Goal: Task Accomplishment & Management: Use online tool/utility

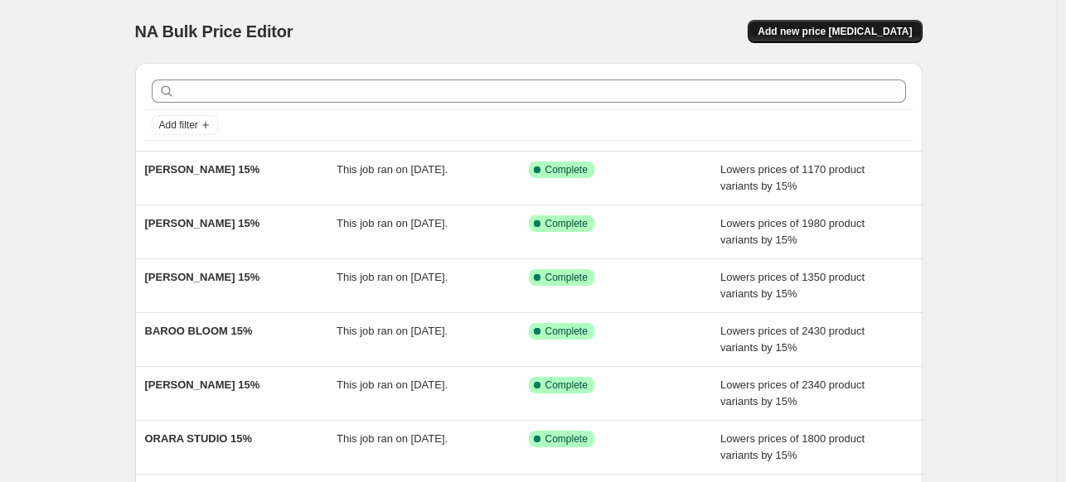
click at [892, 36] on span "Add new price [MEDICAL_DATA]" at bounding box center [835, 31] width 154 height 13
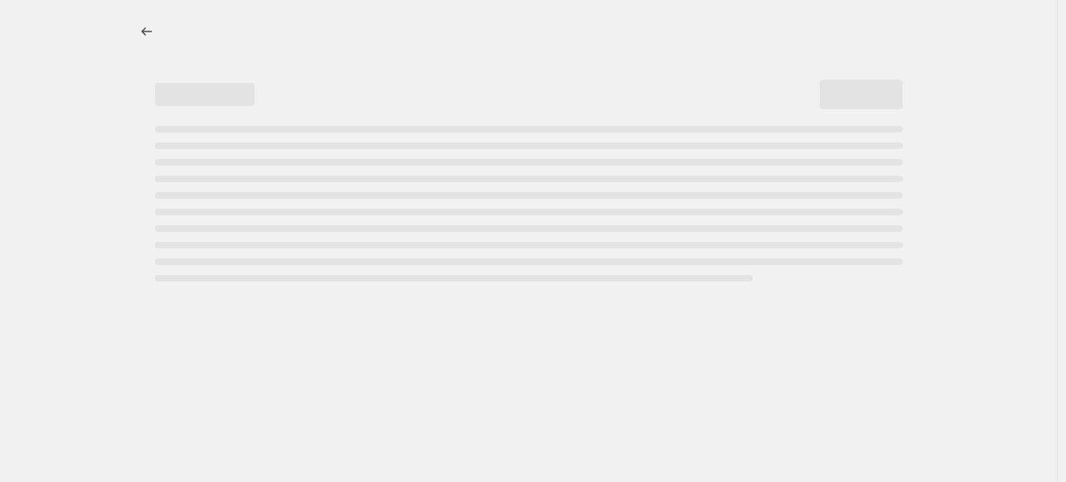
select select "percentage"
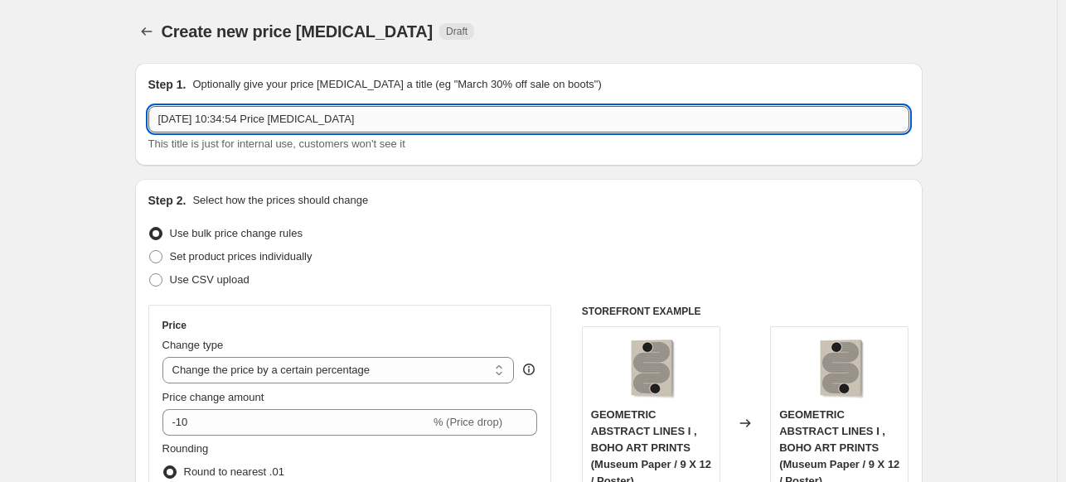
click at [433, 121] on input "[DATE] 10:34:54 Price [MEDICAL_DATA]" at bounding box center [528, 119] width 761 height 27
paste input "[PERSON_NAME]"
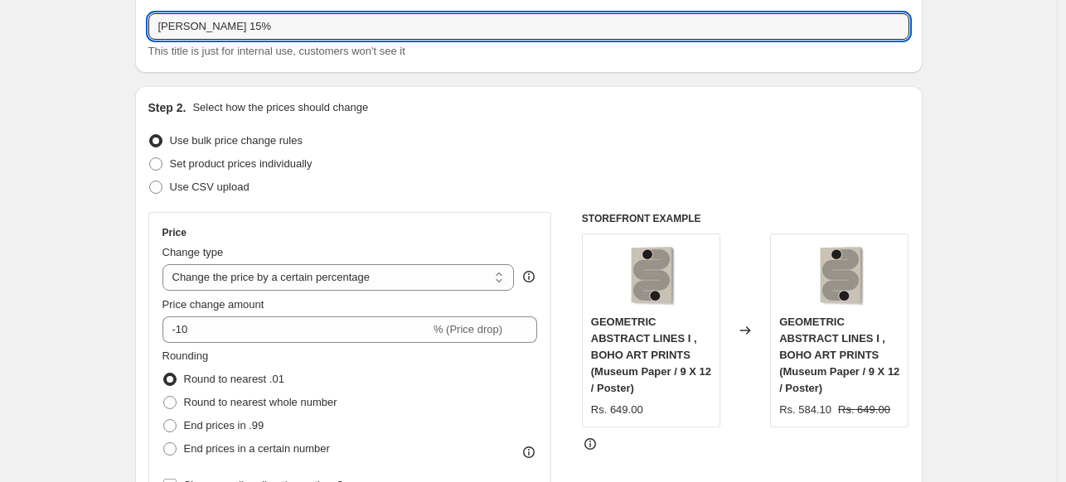
scroll to position [249, 0]
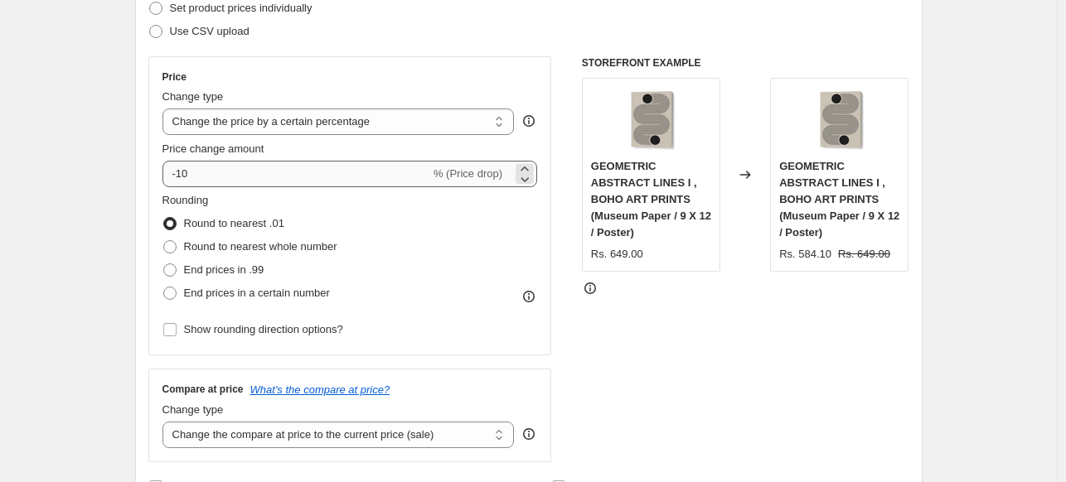
type input "[PERSON_NAME] 15%"
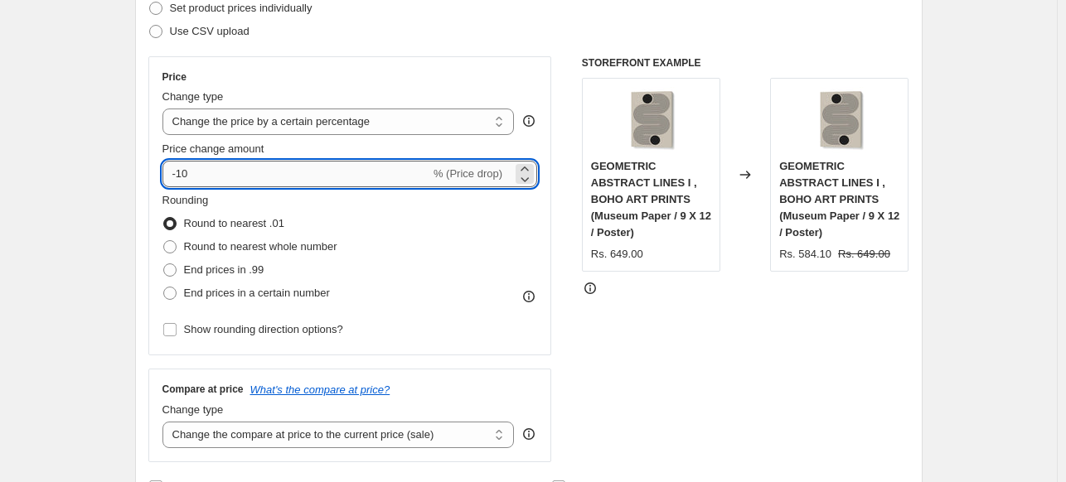
click at [275, 183] on input "-10" at bounding box center [296, 174] width 268 height 27
type input "-15"
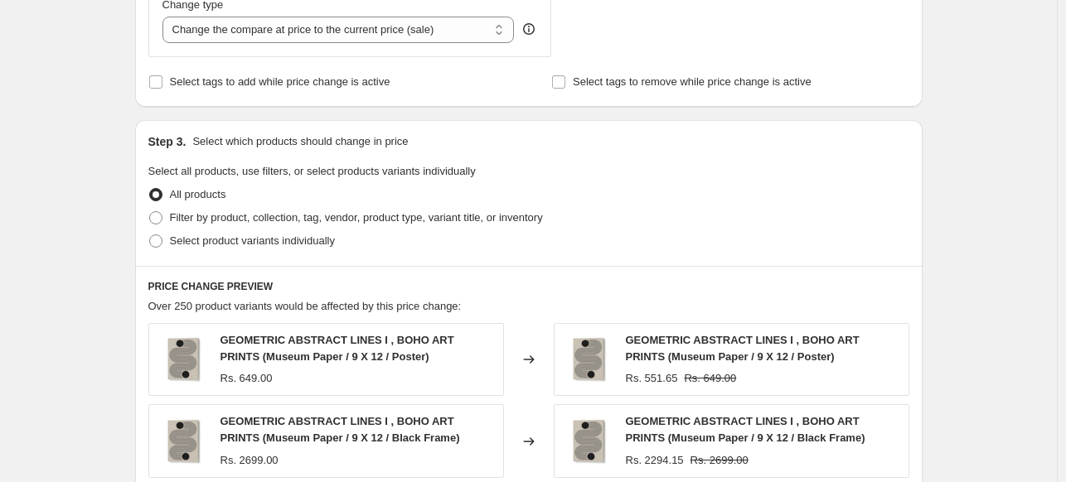
scroll to position [663, 0]
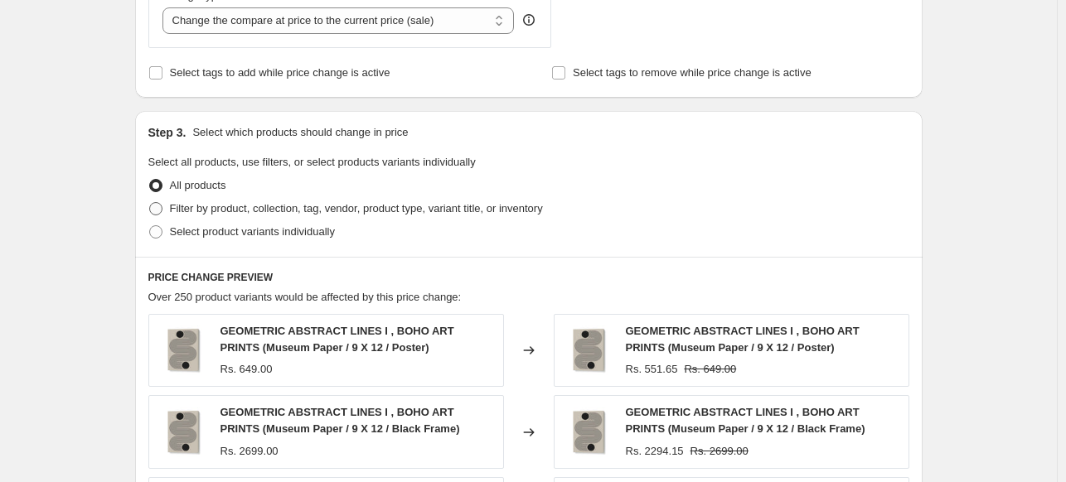
click at [192, 214] on span "Filter by product, collection, tag, vendor, product type, variant title, or inv…" at bounding box center [356, 208] width 373 height 12
click at [150, 203] on input "Filter by product, collection, tag, vendor, product type, variant title, or inv…" at bounding box center [149, 202] width 1 height 1
radio input "true"
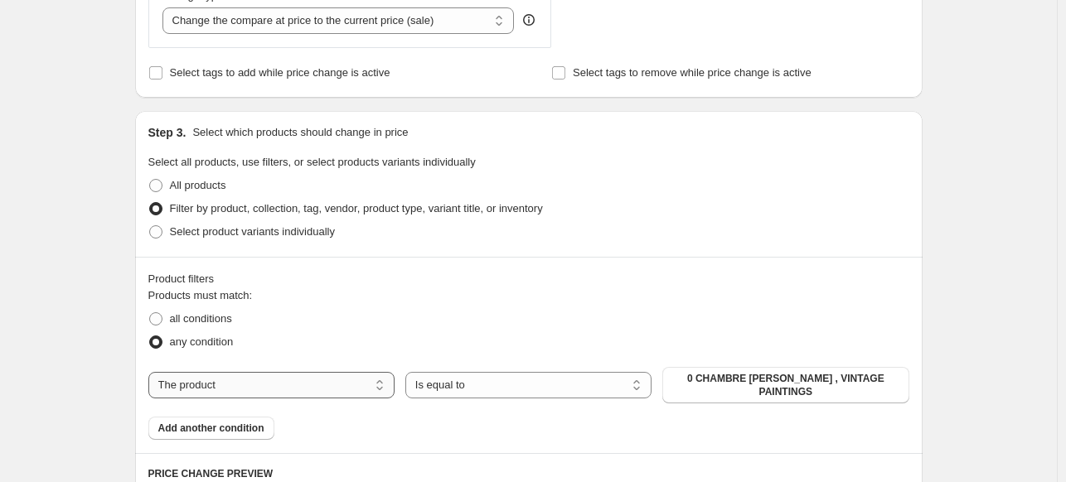
click at [321, 380] on select "The product The product's collection The product's tag The product's vendor The…" at bounding box center [271, 385] width 246 height 27
select select "collection"
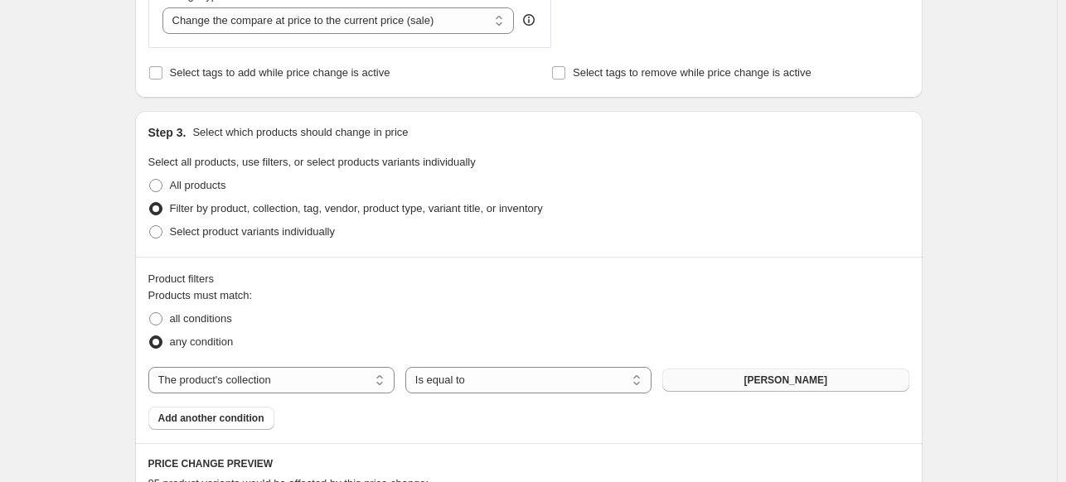
click at [753, 383] on span "ABDELKADER ALLAM" at bounding box center [786, 380] width 84 height 13
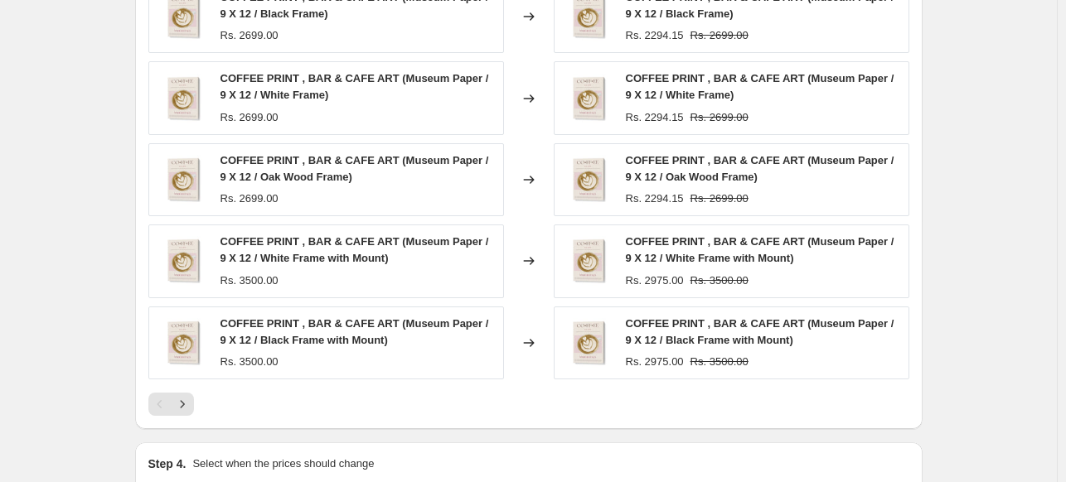
scroll to position [1386, 0]
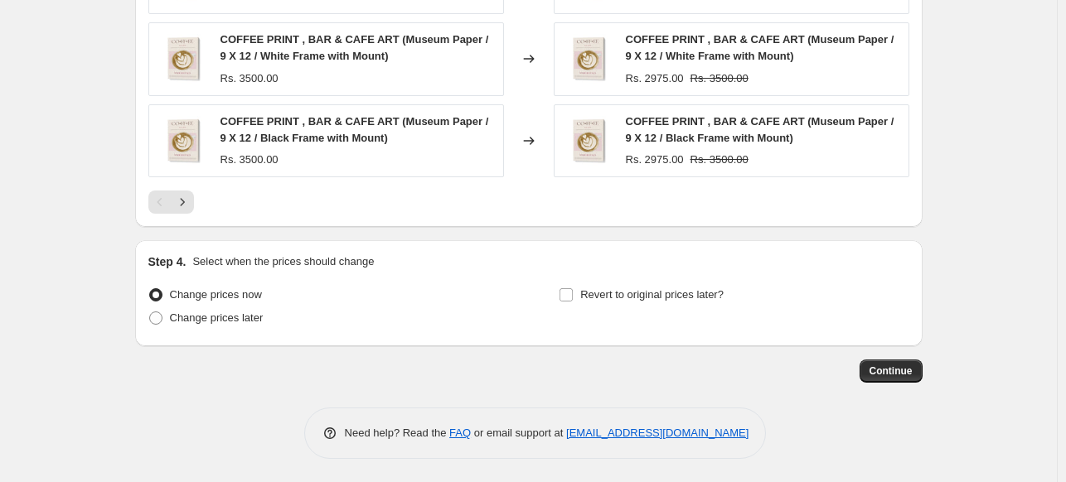
click at [894, 375] on span "Continue" at bounding box center [891, 371] width 43 height 13
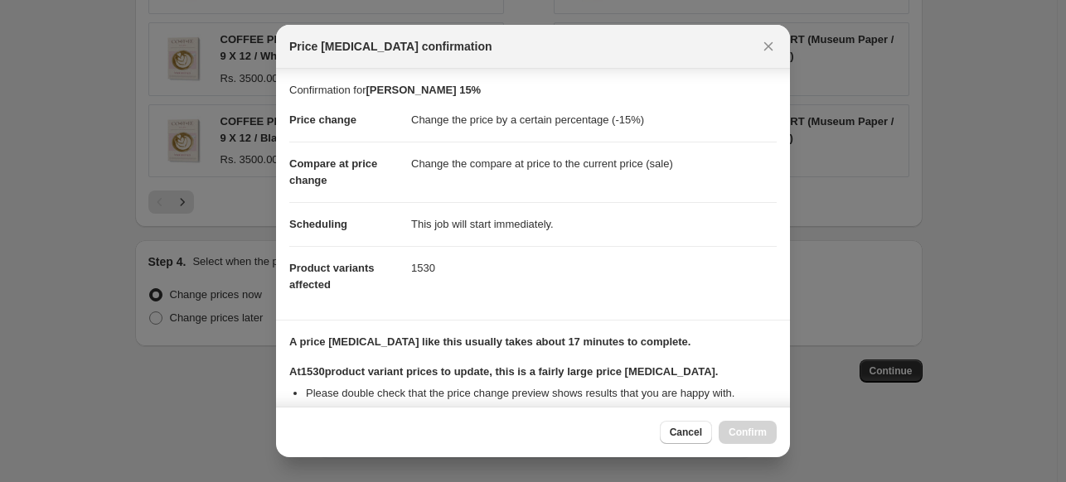
scroll to position [202, 0]
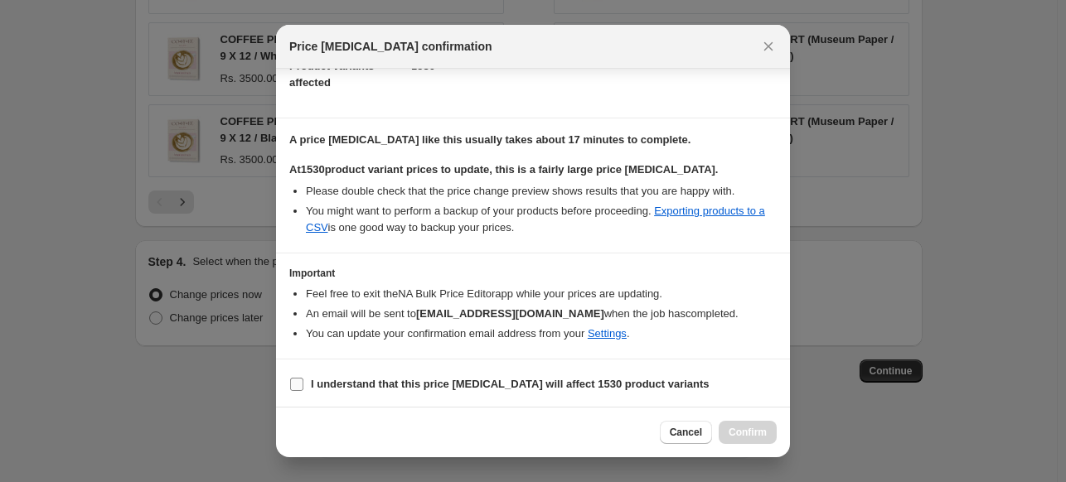
click at [355, 378] on b "I understand that this price change job will affect 1530 product variants" at bounding box center [510, 384] width 399 height 12
click at [303, 378] on input "I understand that this price change job will affect 1530 product variants" at bounding box center [296, 384] width 13 height 13
checkbox input "true"
click at [757, 435] on span "Confirm" at bounding box center [748, 432] width 38 height 13
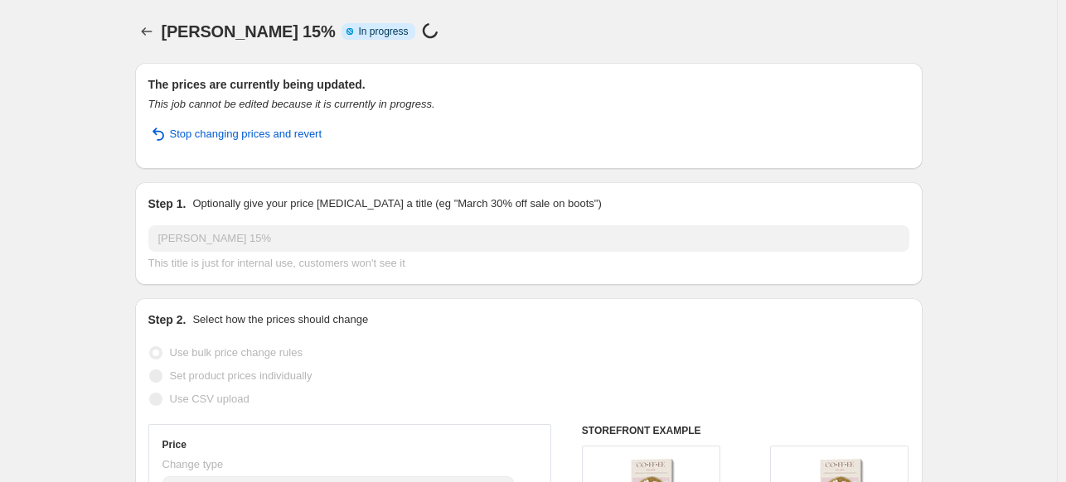
scroll to position [1429, 0]
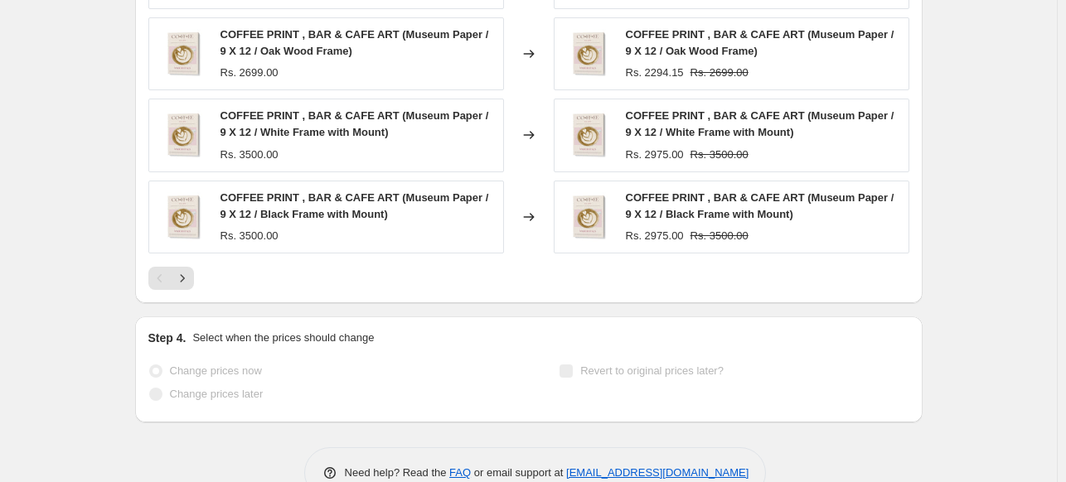
select select "percentage"
select select "collection"
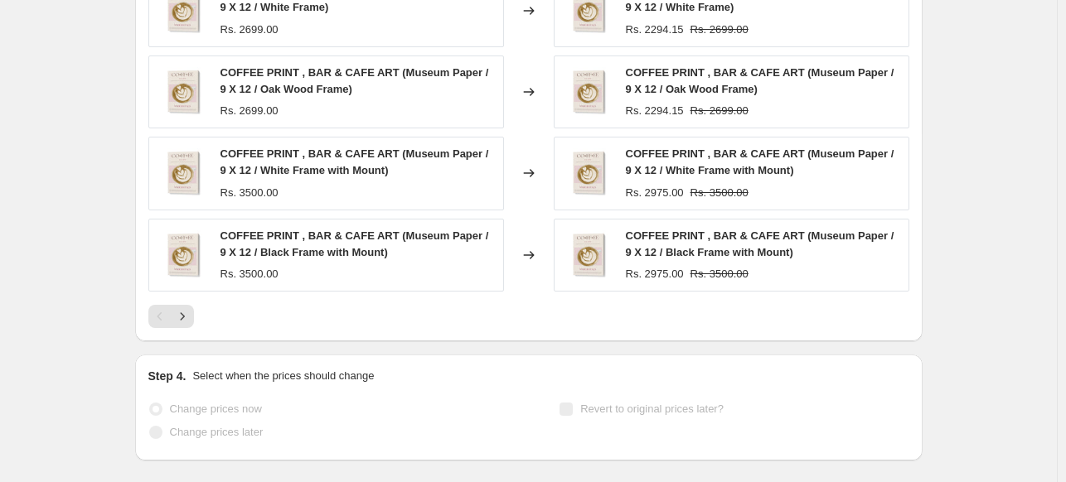
scroll to position [0, 0]
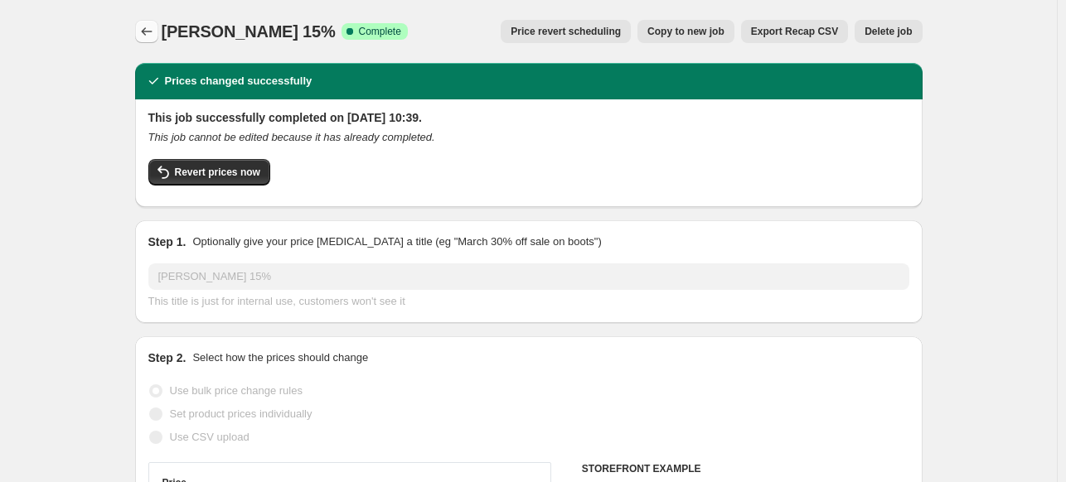
click at [152, 27] on icon "Price change jobs" at bounding box center [146, 31] width 17 height 17
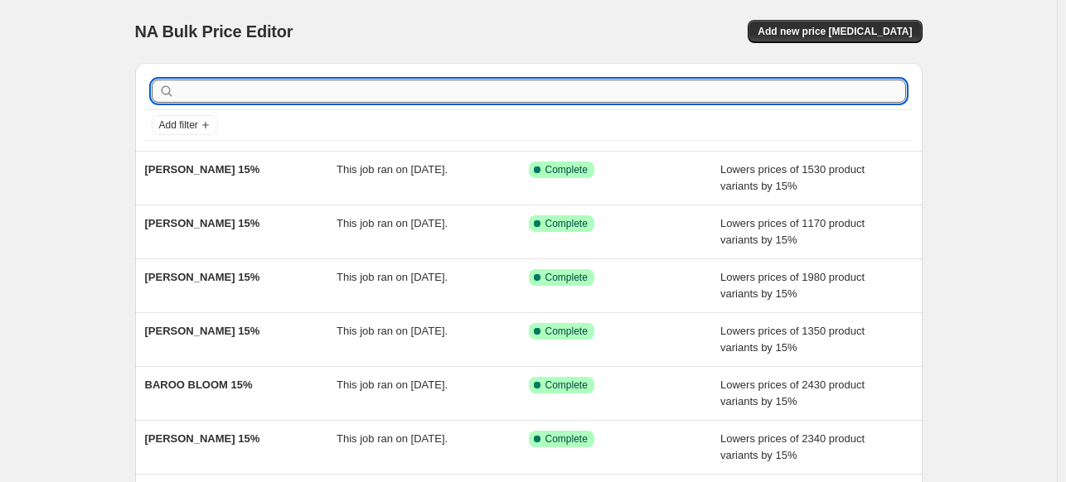
click at [499, 86] on input "text" at bounding box center [542, 91] width 728 height 23
paste input "NIDHI KACHHADIYA"
type input "NIDHI KACHHADIYA"
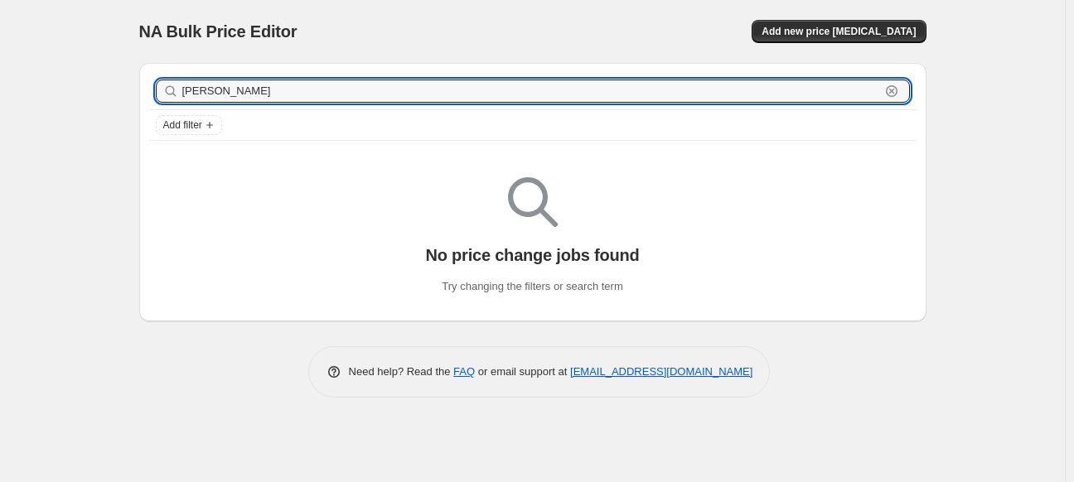
drag, startPoint x: 499, startPoint y: 86, endPoint x: -159, endPoint y: 31, distance: 660.5
click at [0, 31] on html "Home Settings Plans Skip to content NA Bulk Price Editor. This page is ready NA…" at bounding box center [537, 241] width 1074 height 482
click at [836, 31] on span "Add new price change job" at bounding box center [839, 31] width 154 height 13
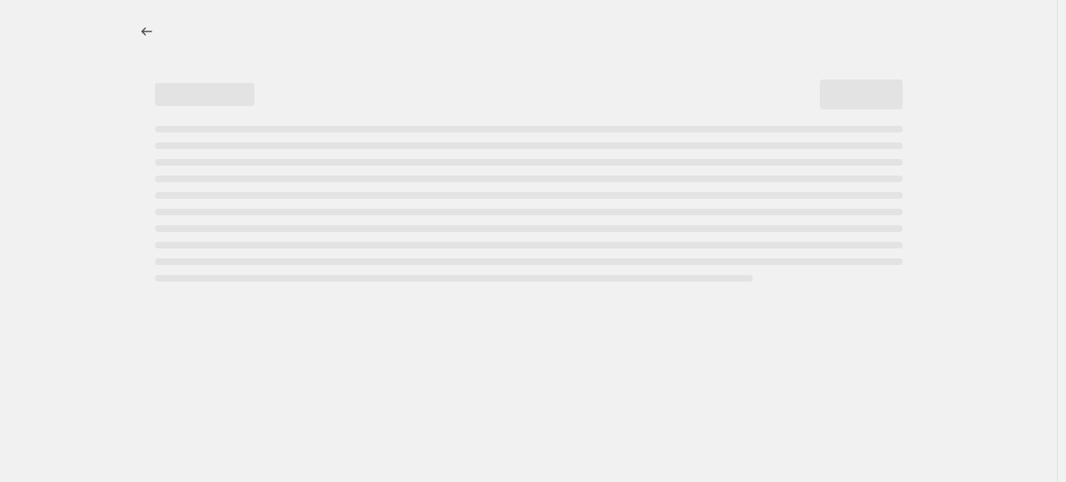
select select "percentage"
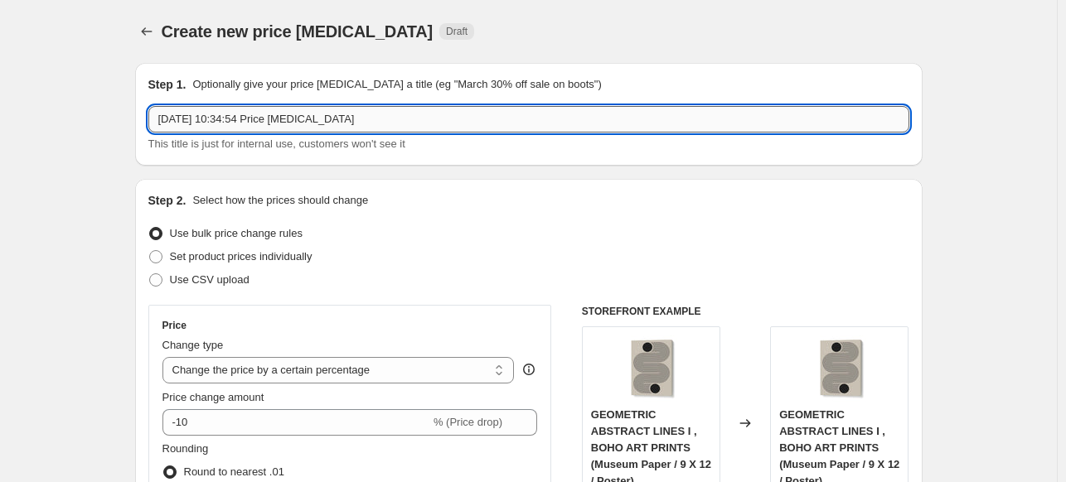
click at [404, 115] on input "18 Sept 2025, 10:34:54 Price change job" at bounding box center [528, 119] width 761 height 27
paste input "NIDHI KACHHADIYA"
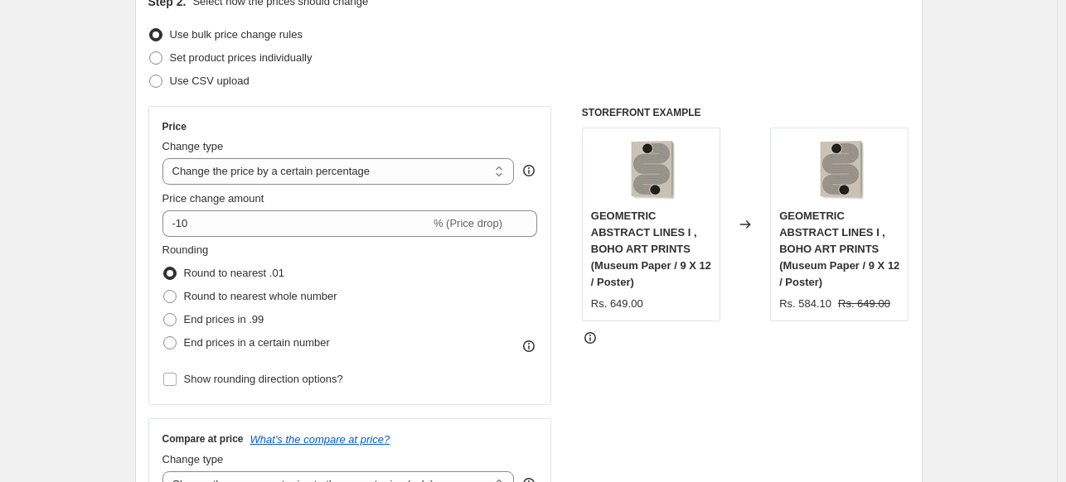
scroll to position [249, 0]
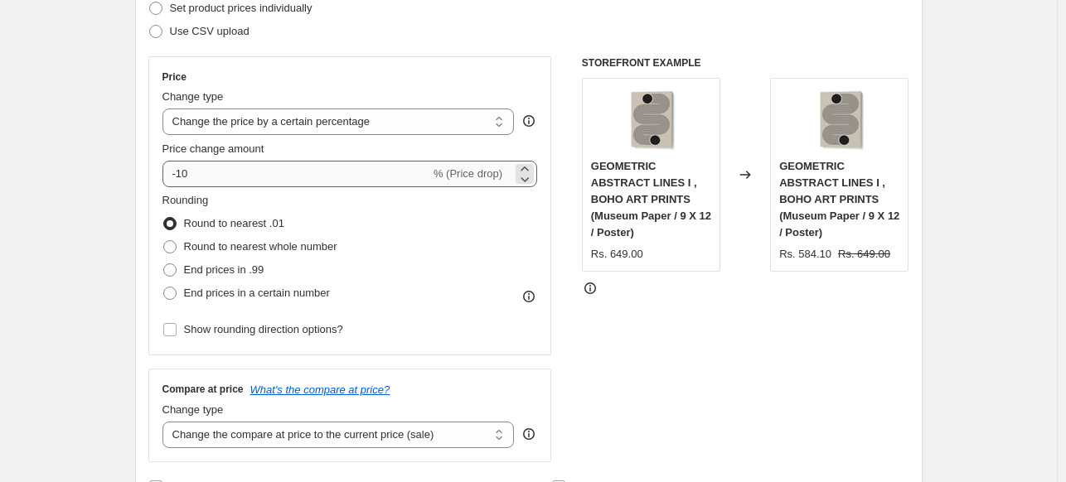
type input "NIDHI KACHHADIYA 15%"
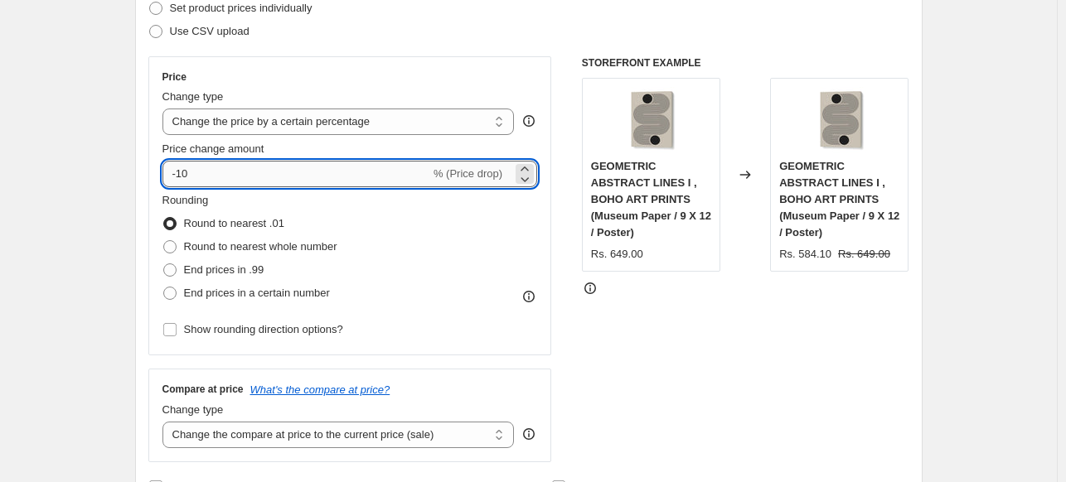
click at [259, 172] on input "-10" at bounding box center [296, 174] width 268 height 27
type input "-15"
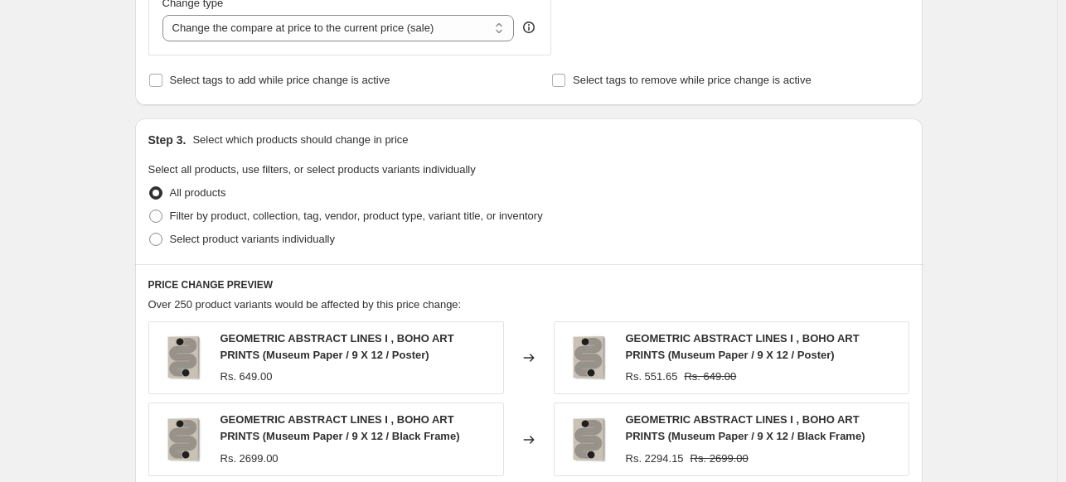
scroll to position [663, 0]
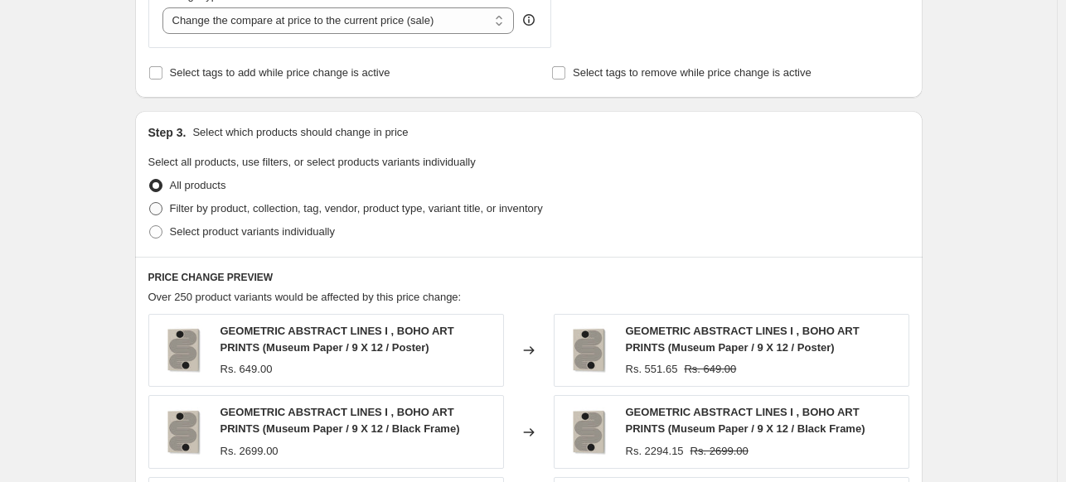
click at [193, 204] on span "Filter by product, collection, tag, vendor, product type, variant title, or inv…" at bounding box center [356, 208] width 373 height 12
click at [150, 203] on input "Filter by product, collection, tag, vendor, product type, variant title, or inv…" at bounding box center [149, 202] width 1 height 1
radio input "true"
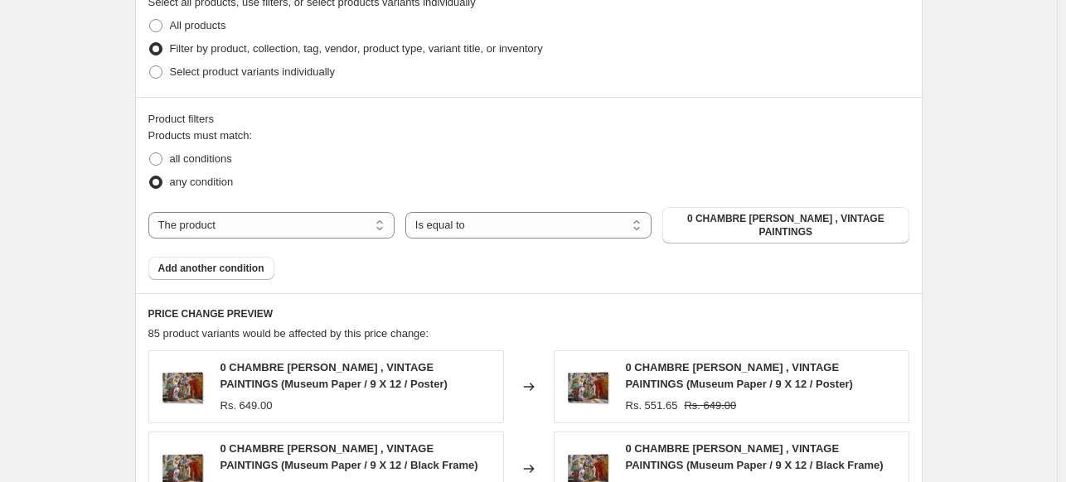
scroll to position [829, 0]
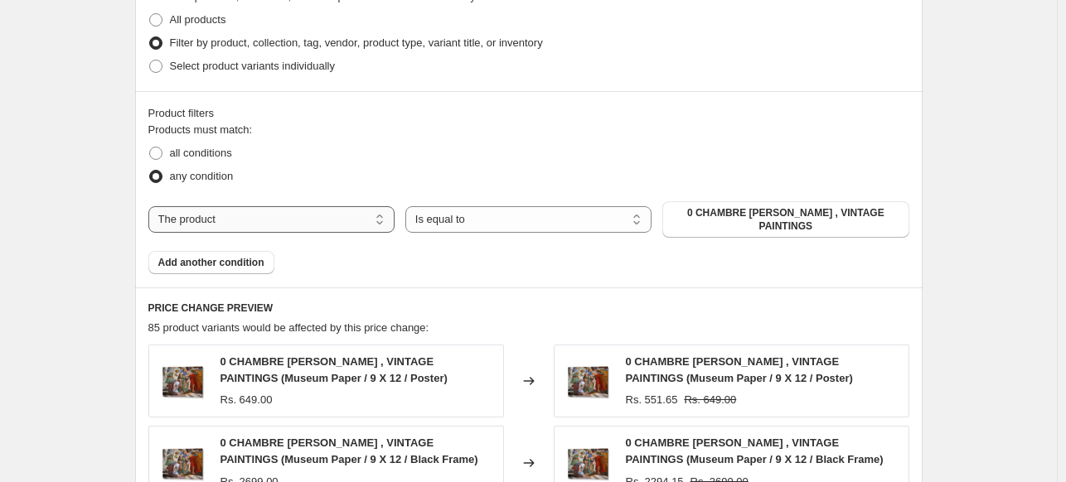
click at [258, 219] on select "The product The product's collection The product's tag The product's vendor The…" at bounding box center [271, 219] width 246 height 27
select select "collection"
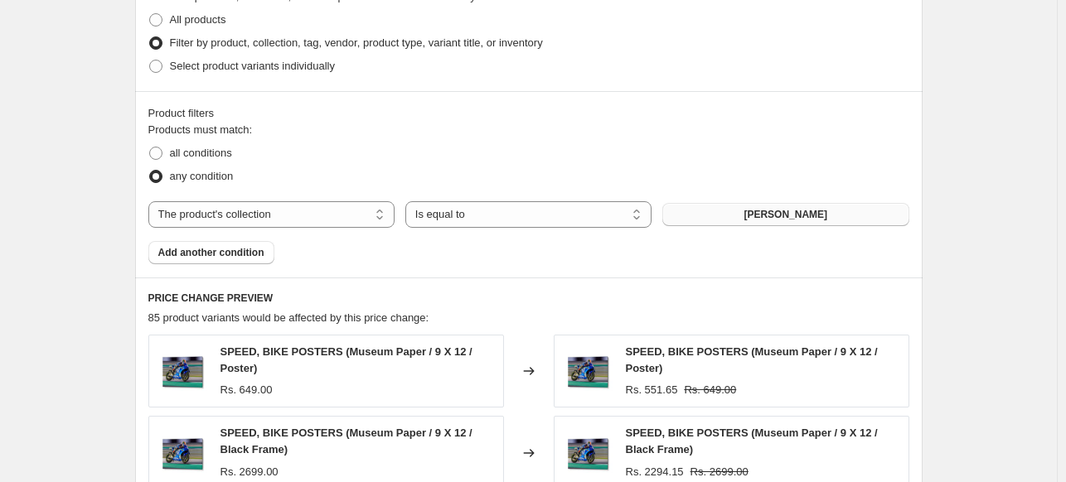
click at [782, 220] on span "ABDELKADER ALLAM" at bounding box center [786, 214] width 84 height 13
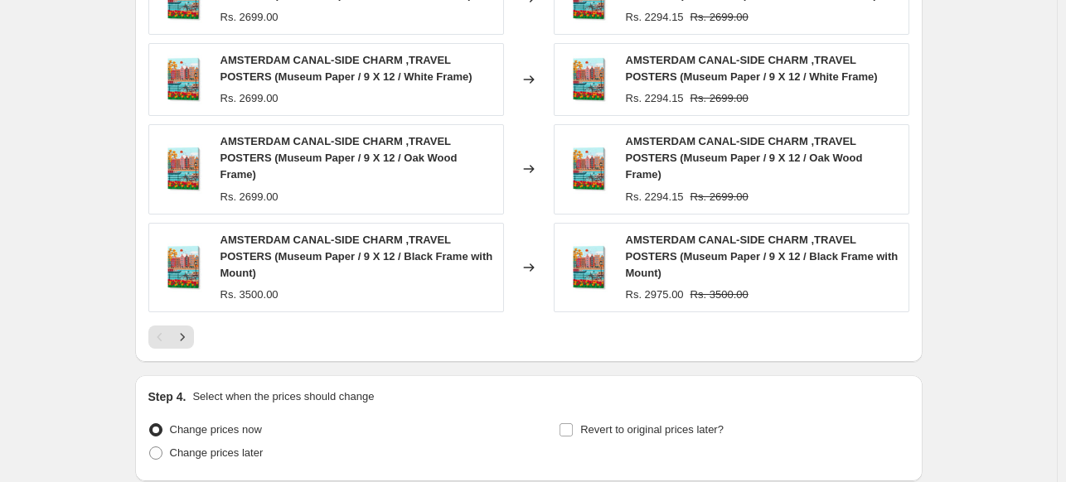
scroll to position [1386, 0]
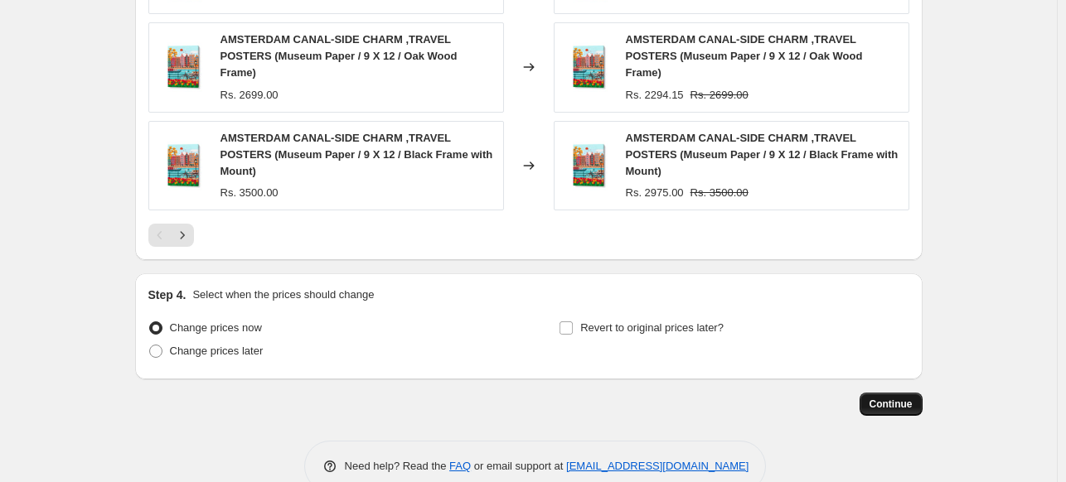
click at [899, 398] on span "Continue" at bounding box center [891, 404] width 43 height 13
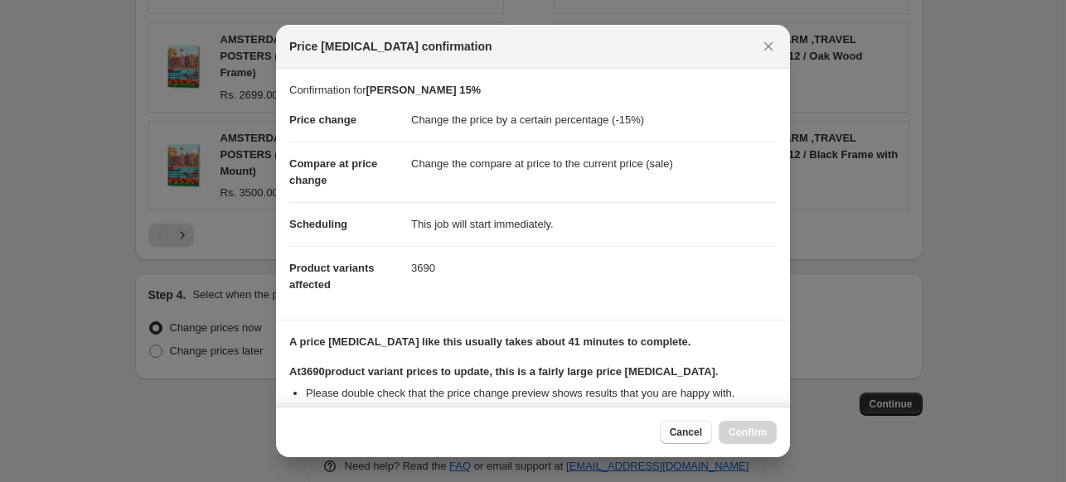
scroll to position [202, 0]
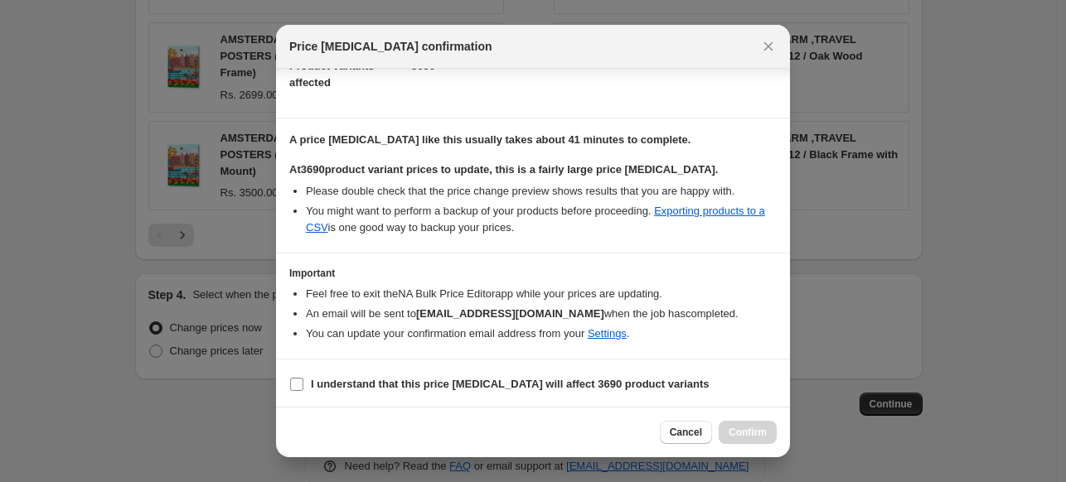
click at [479, 378] on b "I understand that this price change job will affect 3690 product variants" at bounding box center [510, 384] width 399 height 12
click at [303, 378] on input "I understand that this price change job will affect 3690 product variants" at bounding box center [296, 384] width 13 height 13
checkbox input "true"
click at [743, 429] on span "Confirm" at bounding box center [748, 432] width 38 height 13
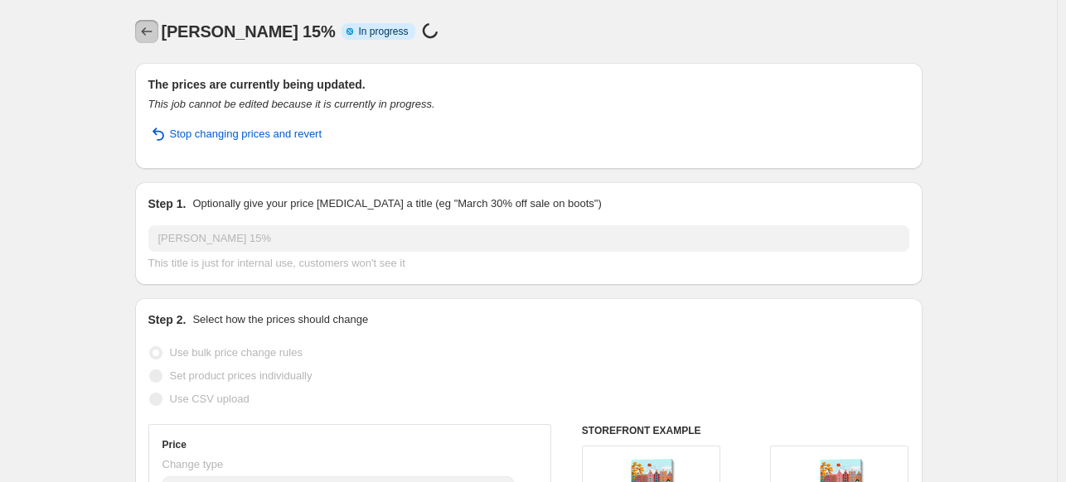
click at [155, 31] on icon "Price change jobs" at bounding box center [146, 31] width 17 height 17
